Goal: Check status

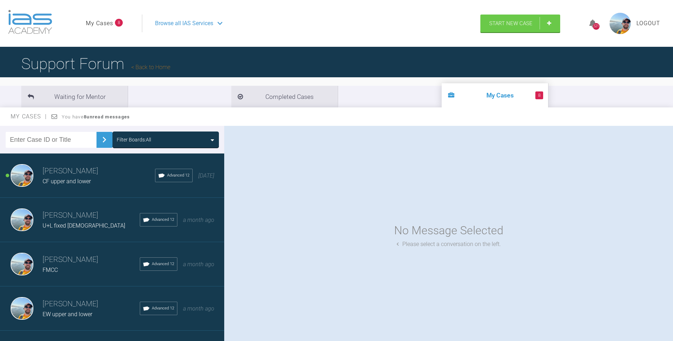
click at [55, 176] on h3 "[PERSON_NAME]" at bounding box center [99, 171] width 112 height 12
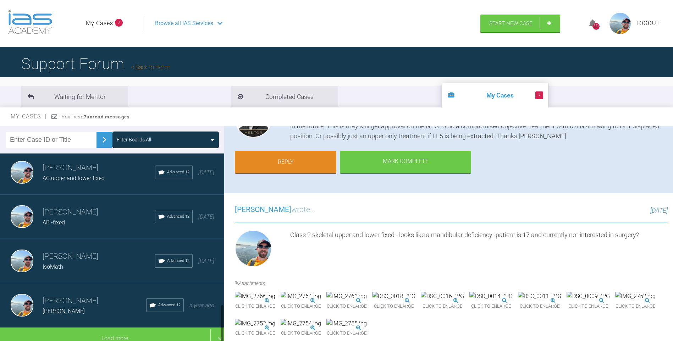
scroll to position [718, 0]
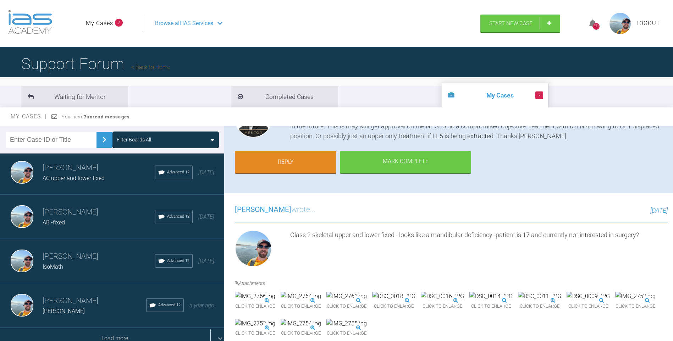
click at [110, 335] on div "Load more" at bounding box center [115, 339] width 230 height 22
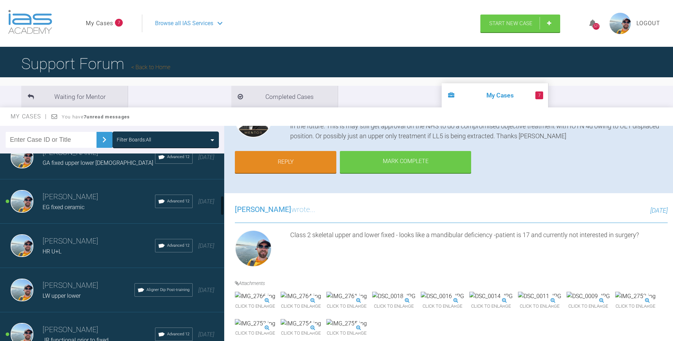
scroll to position [257, 0]
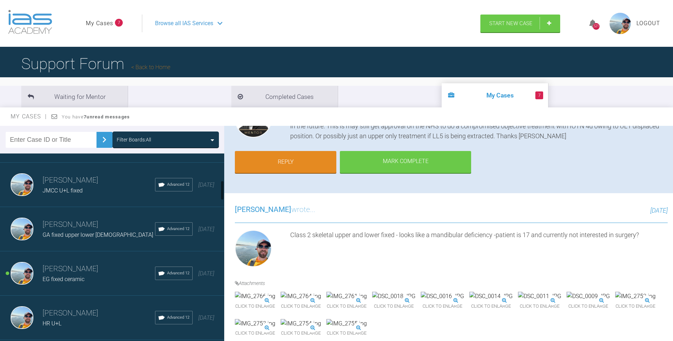
click at [69, 142] on input "text" at bounding box center [51, 140] width 91 height 16
click at [102, 138] on img at bounding box center [104, 139] width 11 height 11
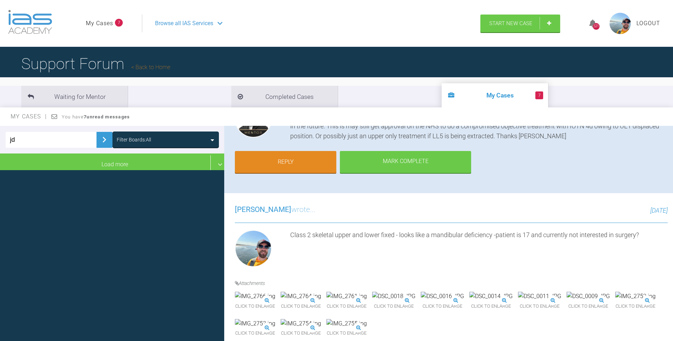
scroll to position [0, 0]
click at [51, 145] on input "jd" at bounding box center [51, 140] width 91 height 16
type input "j"
